Goal: Information Seeking & Learning: Check status

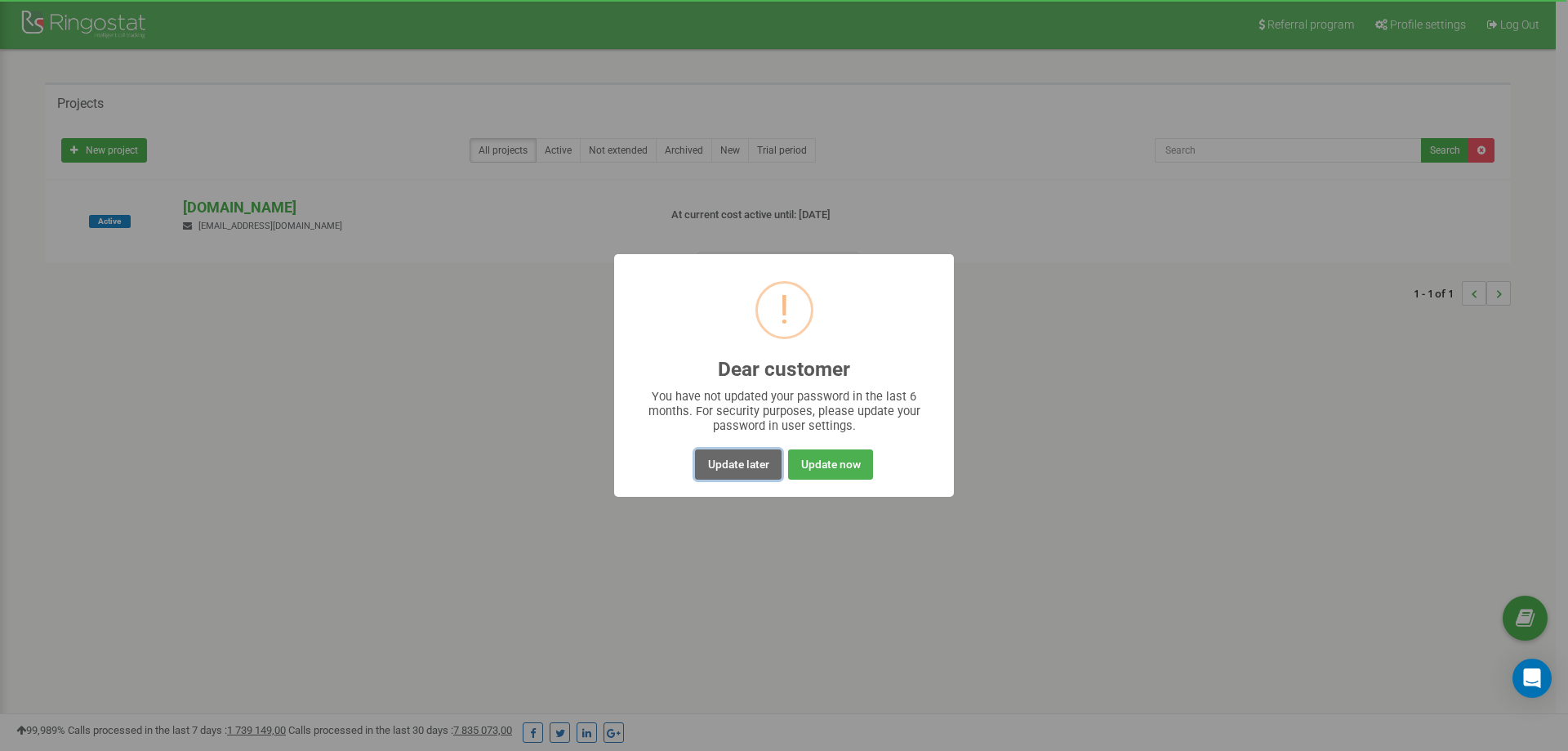
click at [736, 460] on button "Update later" at bounding box center [737, 464] width 85 height 30
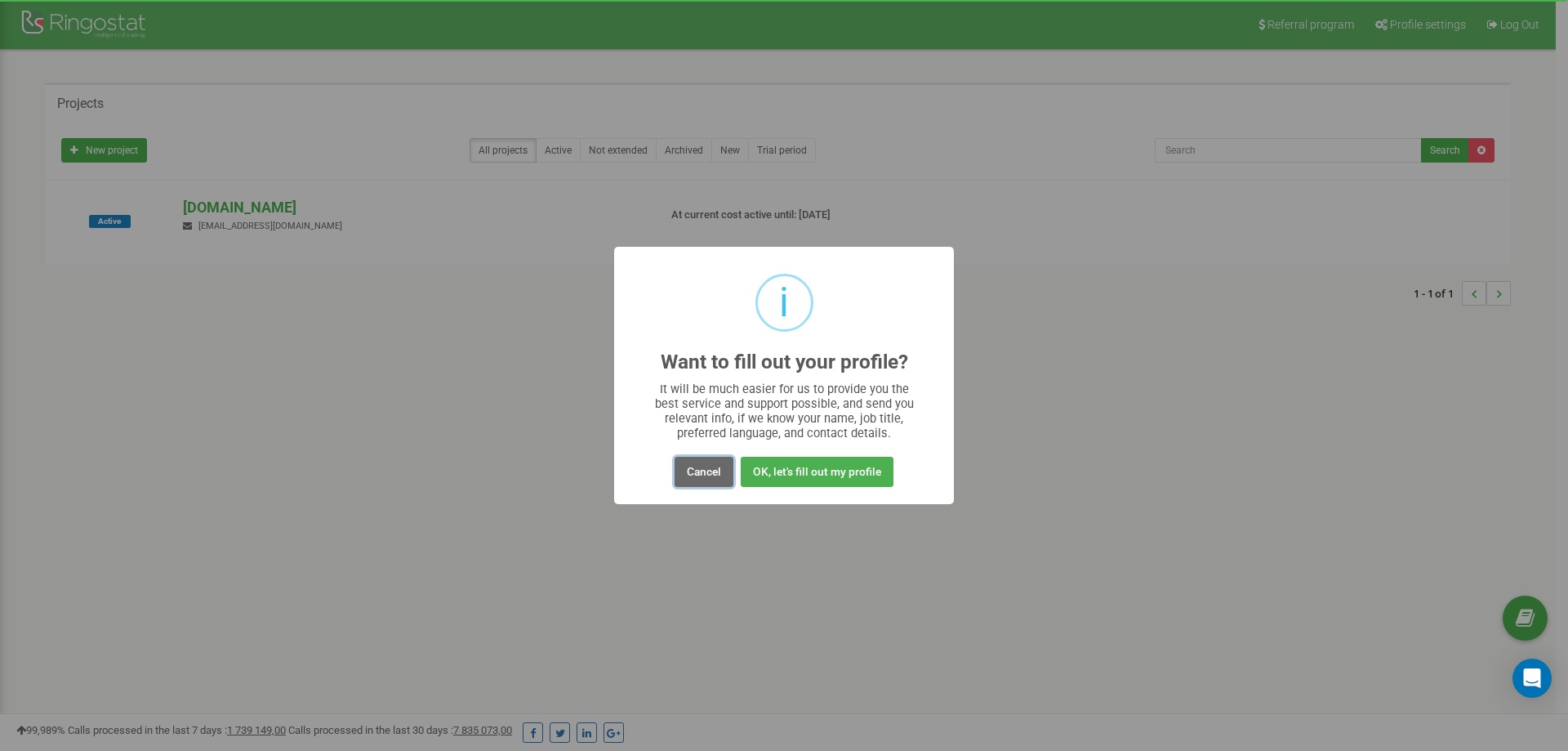
click at [714, 462] on button "Cancel" at bounding box center [703, 472] width 59 height 30
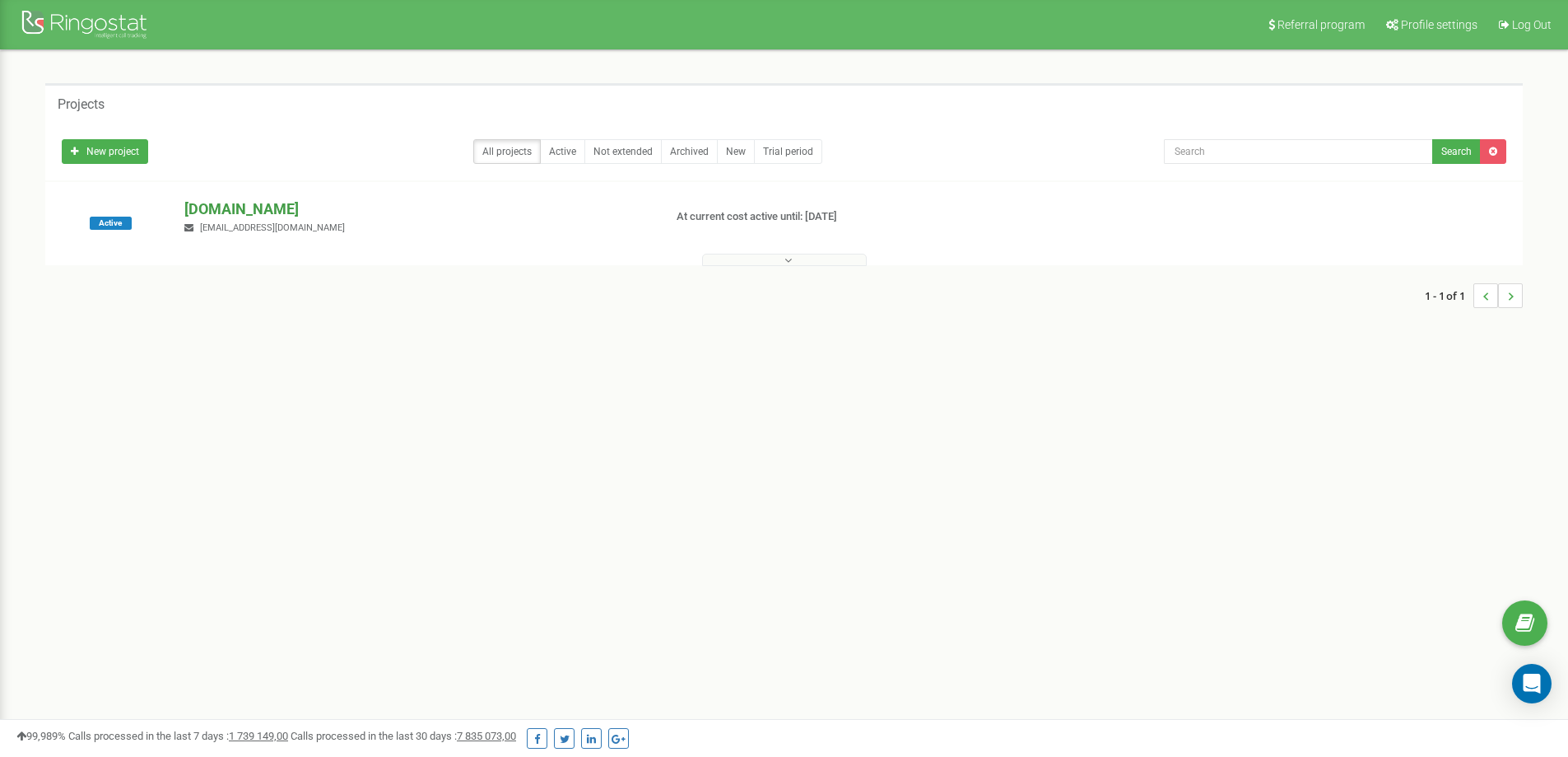
click at [220, 201] on p "[DOMAIN_NAME]" at bounding box center [417, 209] width 465 height 21
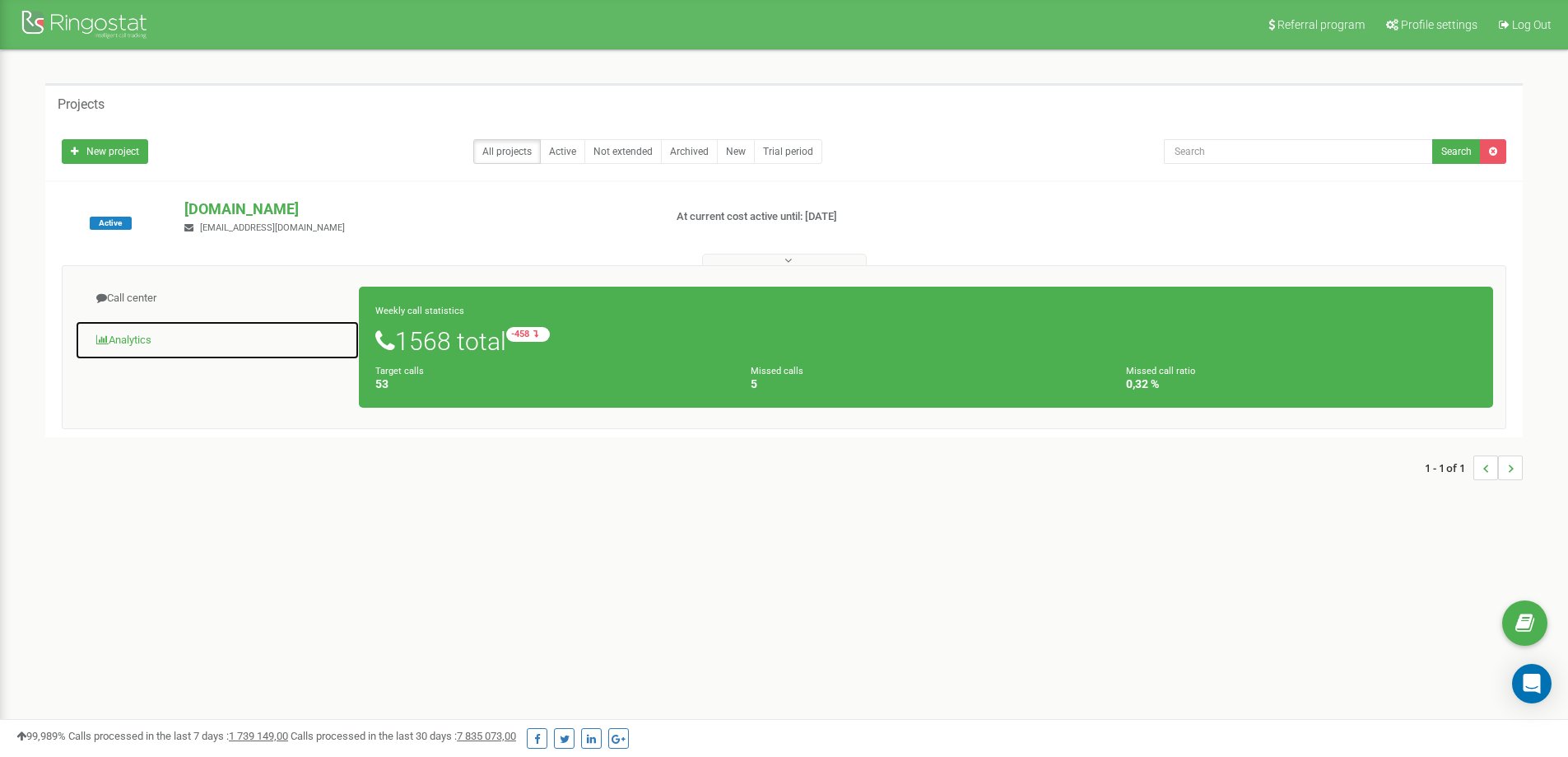
click at [112, 335] on link "Analytics" at bounding box center [217, 340] width 285 height 40
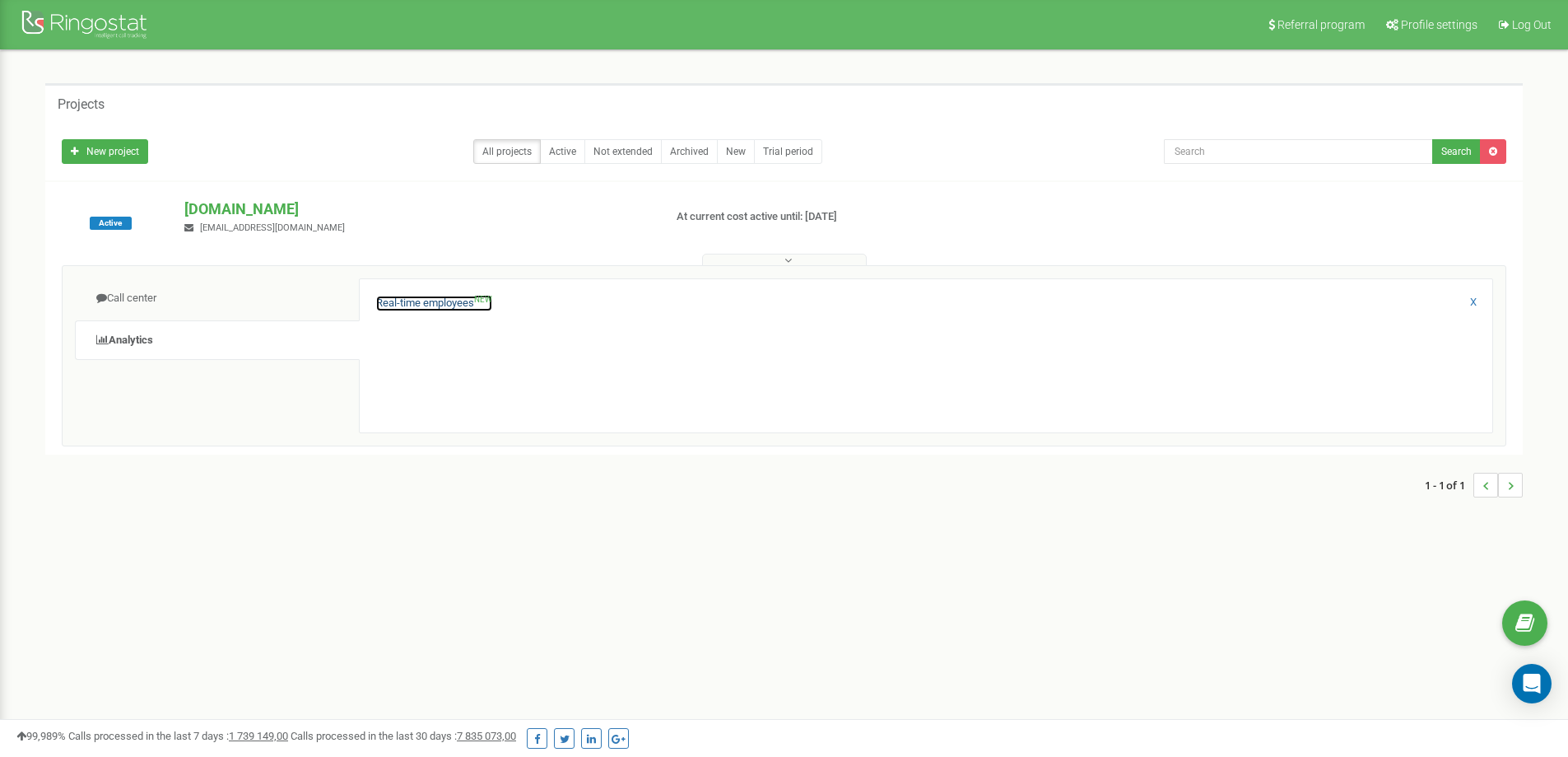
click at [450, 304] on link "Real-time employees NEW" at bounding box center [434, 304] width 116 height 16
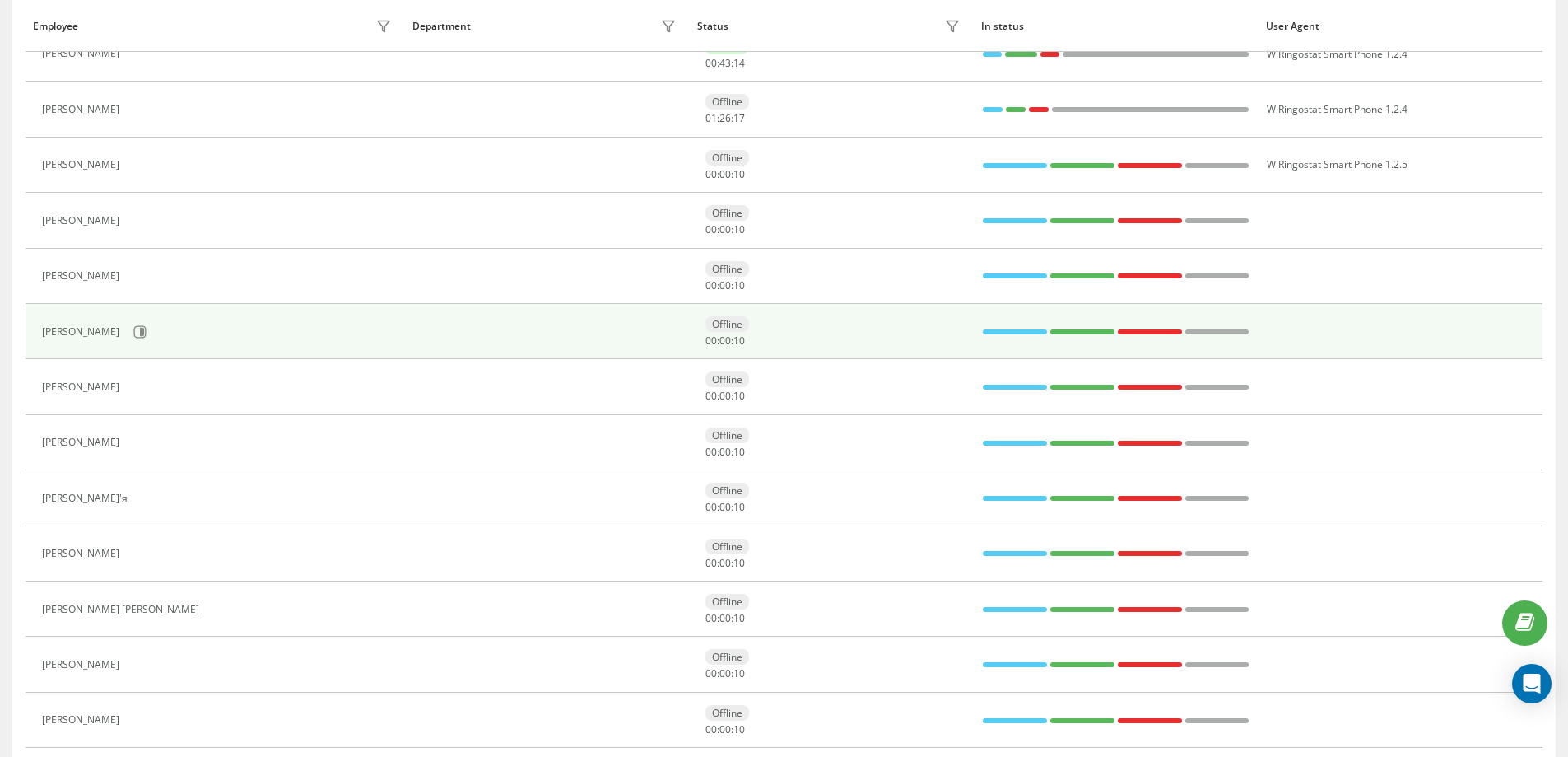
scroll to position [247, 0]
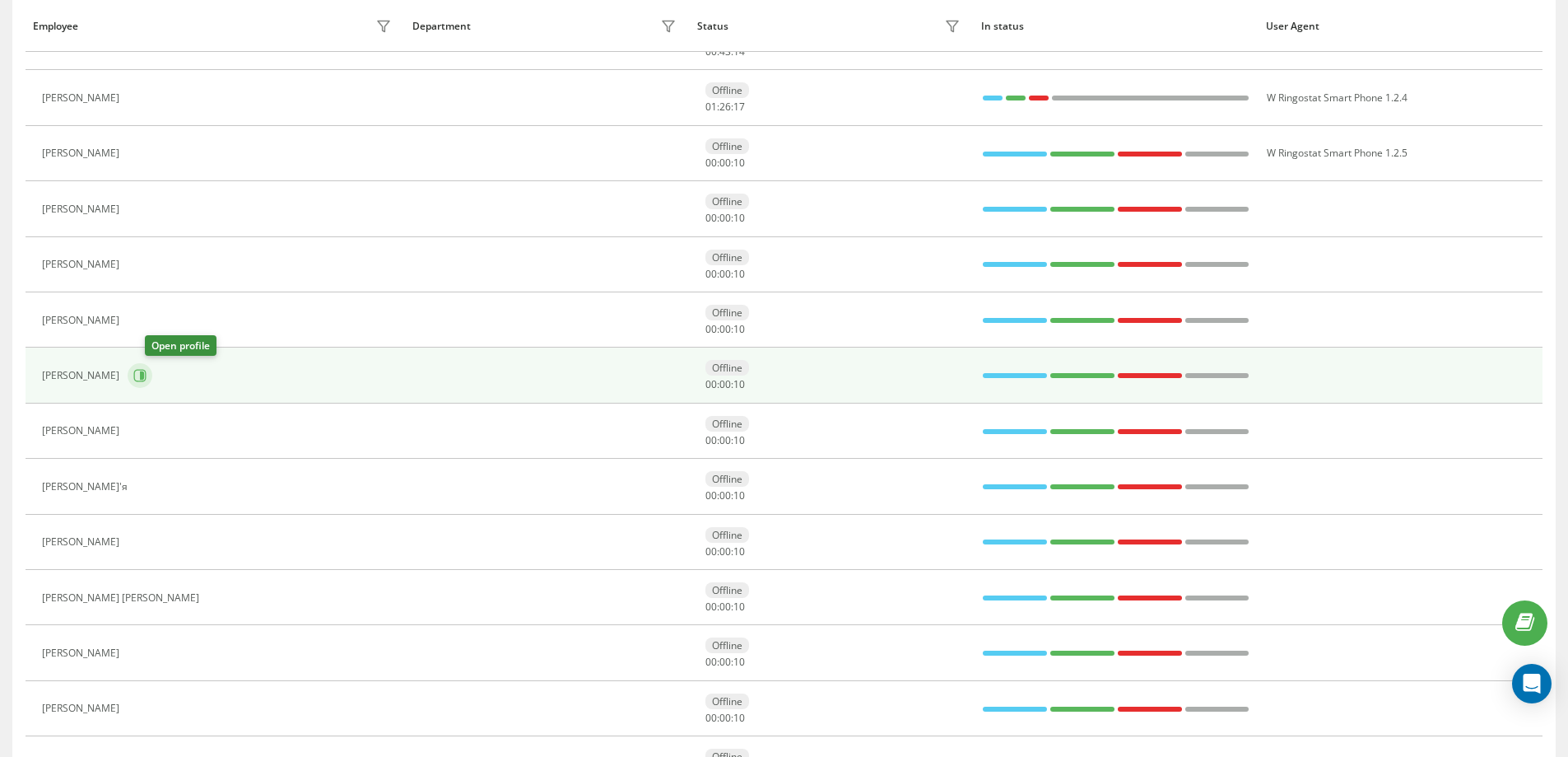
click at [146, 375] on icon at bounding box center [139, 375] width 13 height 13
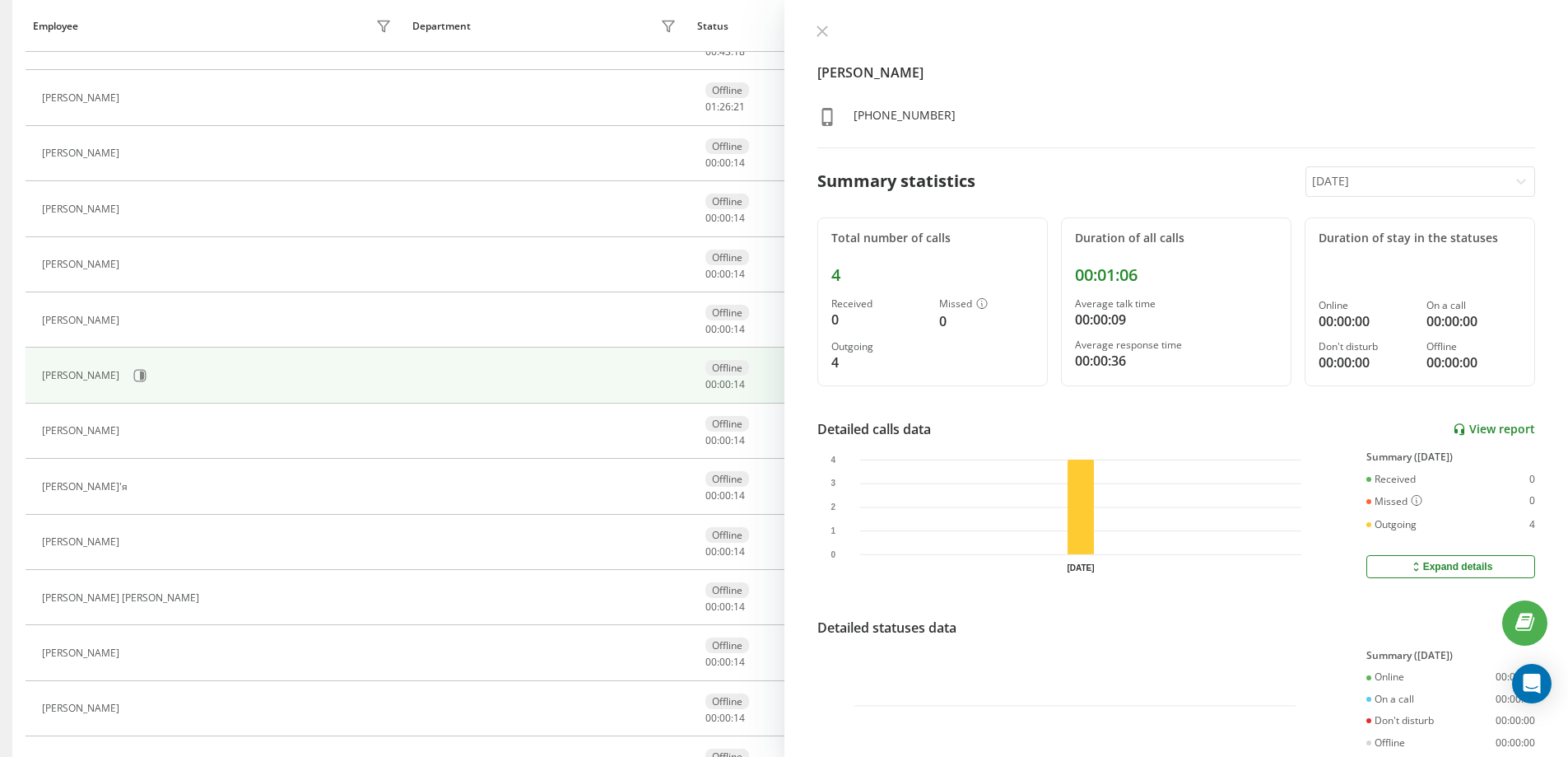
click at [1485, 427] on link "View report" at bounding box center [1493, 430] width 83 height 14
